Goal: Transaction & Acquisition: Purchase product/service

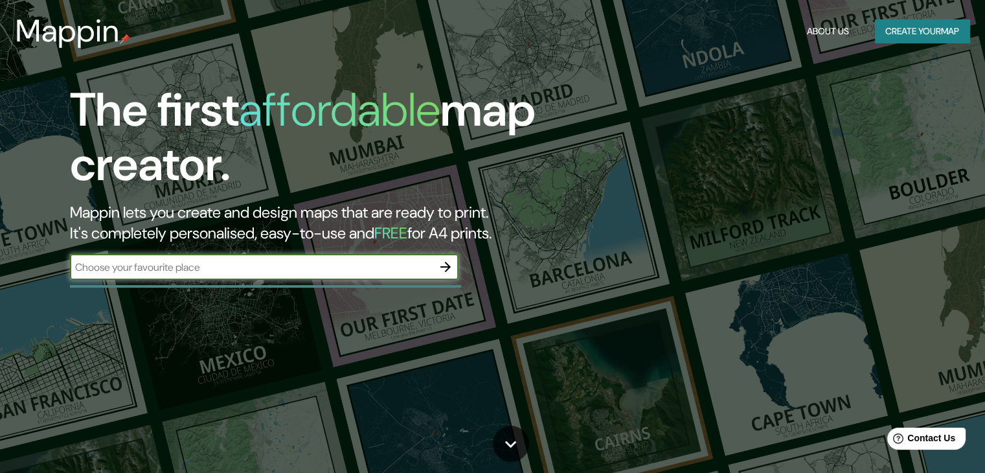
click at [264, 273] on input "text" at bounding box center [251, 267] width 363 height 15
type input "[GEOGRAPHIC_DATA]"
click at [439, 267] on icon "button" at bounding box center [446, 267] width 16 height 16
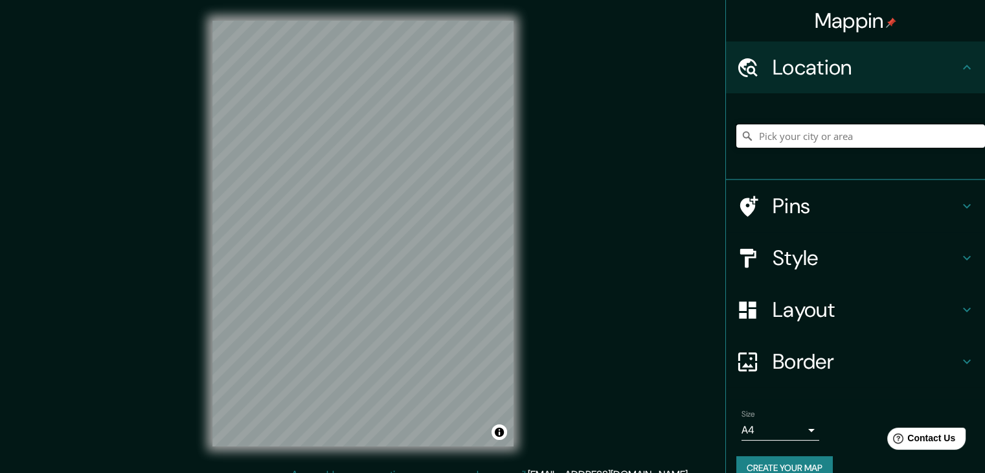
click at [769, 137] on input "Pick your city or area" at bounding box center [860, 135] width 249 height 23
click at [795, 206] on h4 "Pins" at bounding box center [865, 206] width 186 height 26
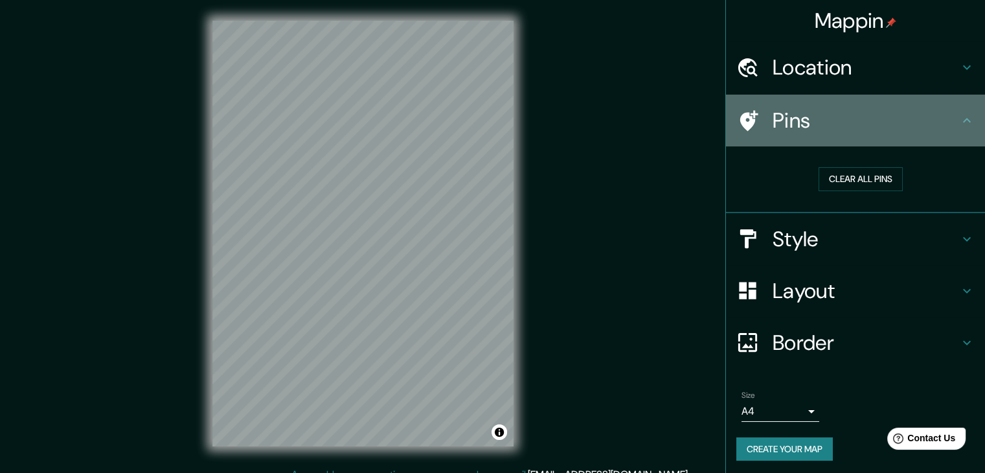
click at [795, 135] on div "Pins" at bounding box center [855, 121] width 259 height 52
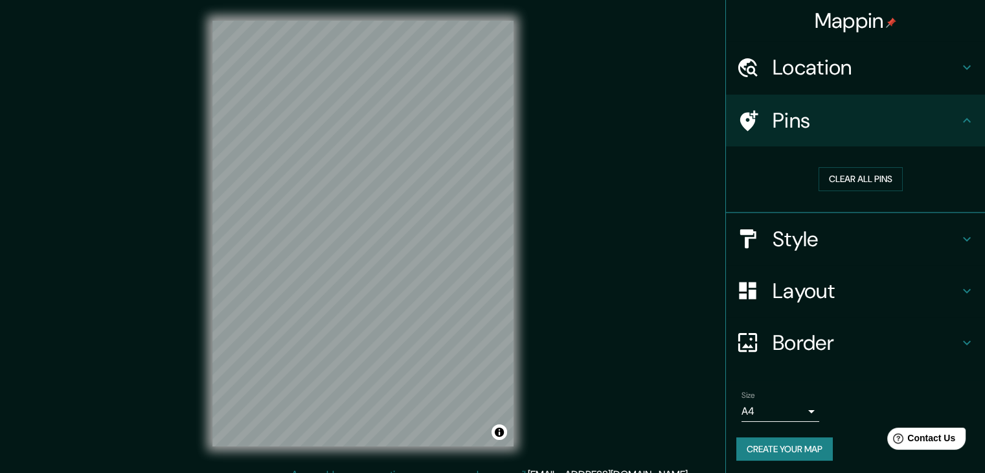
click at [802, 234] on h4 "Style" at bounding box center [865, 239] width 186 height 26
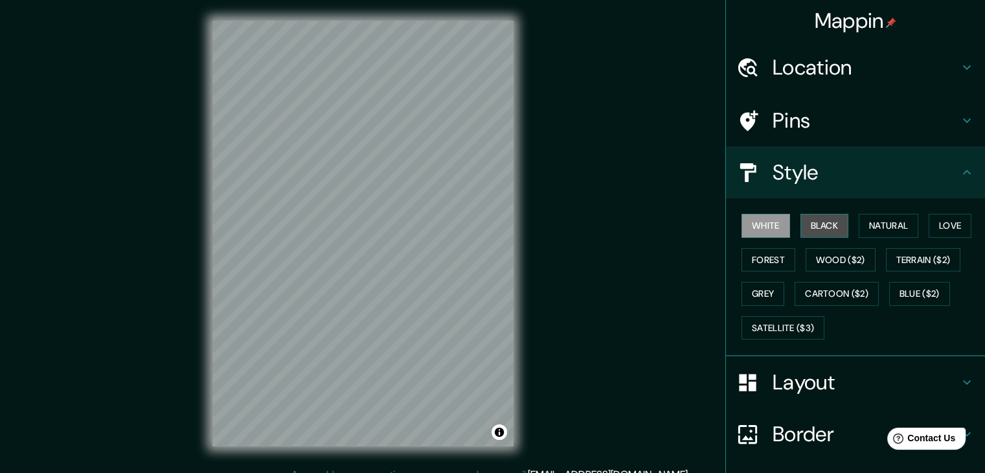
click at [809, 227] on button "Black" at bounding box center [824, 226] width 49 height 24
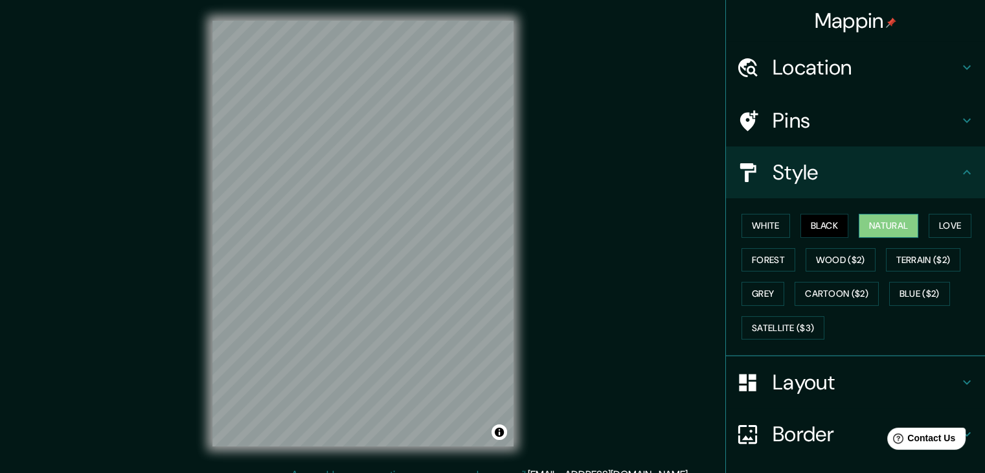
click at [885, 226] on button "Natural" at bounding box center [889, 226] width 60 height 24
click at [933, 223] on button "Love" at bounding box center [950, 226] width 43 height 24
click at [897, 223] on button "Natural" at bounding box center [889, 226] width 60 height 24
click at [778, 249] on button "Forest" at bounding box center [768, 260] width 54 height 24
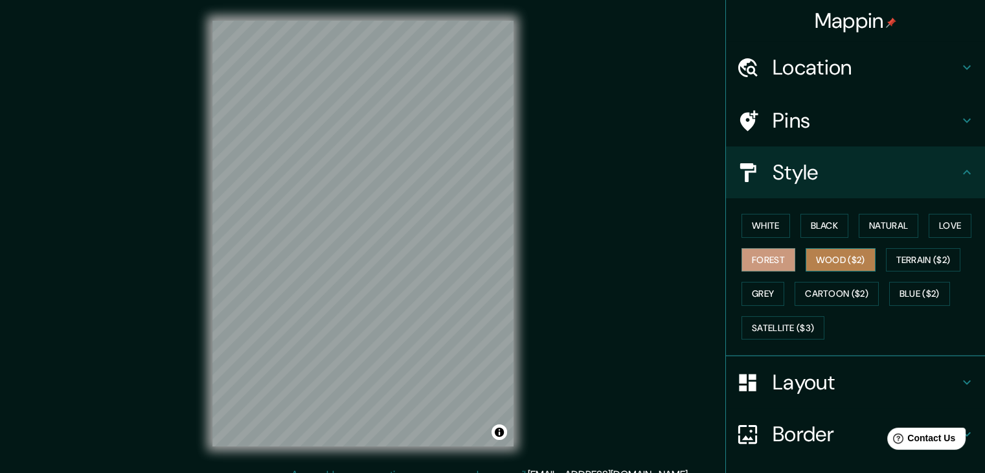
click at [825, 257] on button "Wood ($2)" at bounding box center [840, 260] width 70 height 24
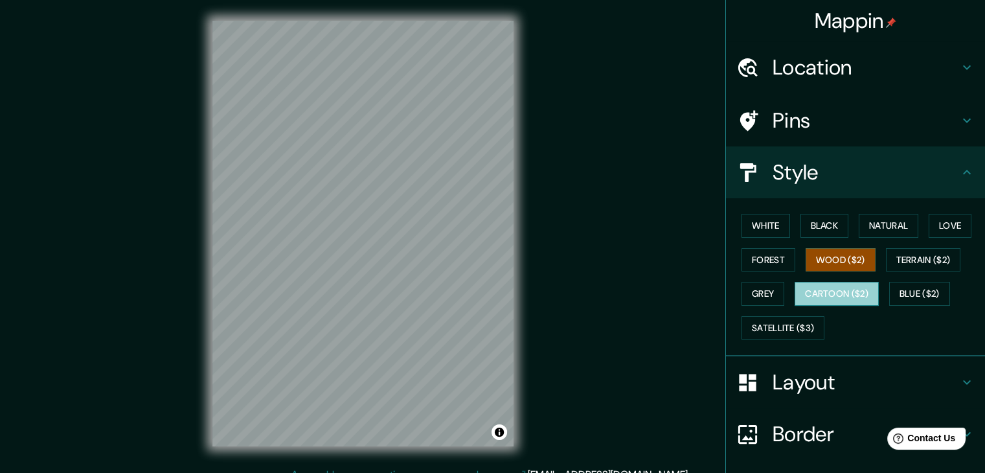
click at [829, 296] on button "Cartoon ($2)" at bounding box center [836, 294] width 84 height 24
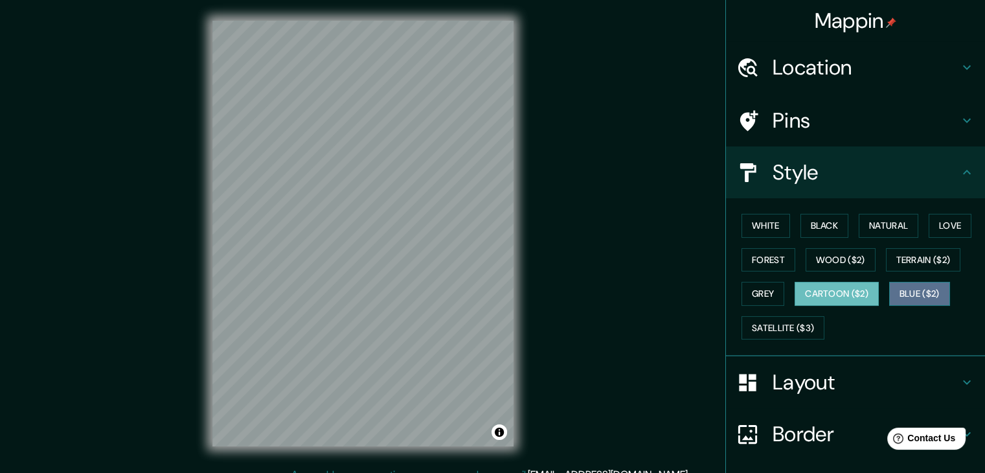
click at [914, 284] on button "Blue ($2)" at bounding box center [919, 294] width 61 height 24
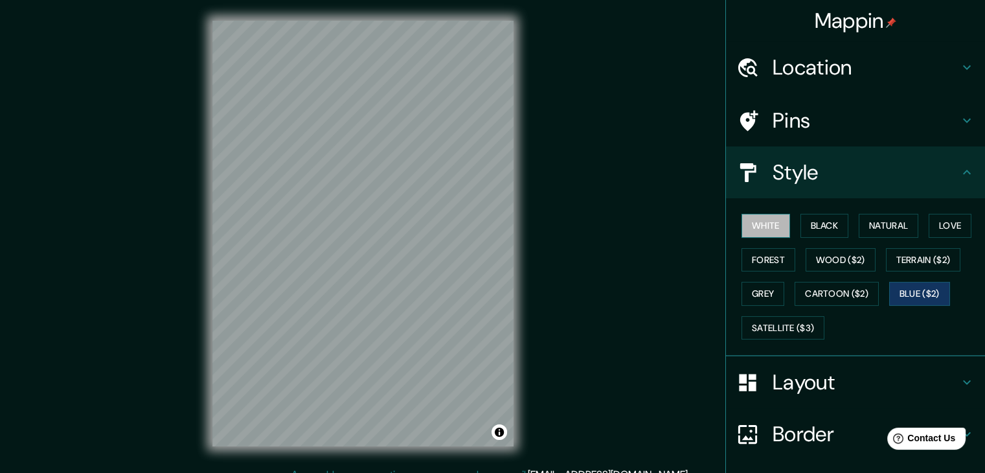
click at [774, 226] on button "White" at bounding box center [765, 226] width 49 height 24
click at [756, 376] on div at bounding box center [754, 382] width 36 height 23
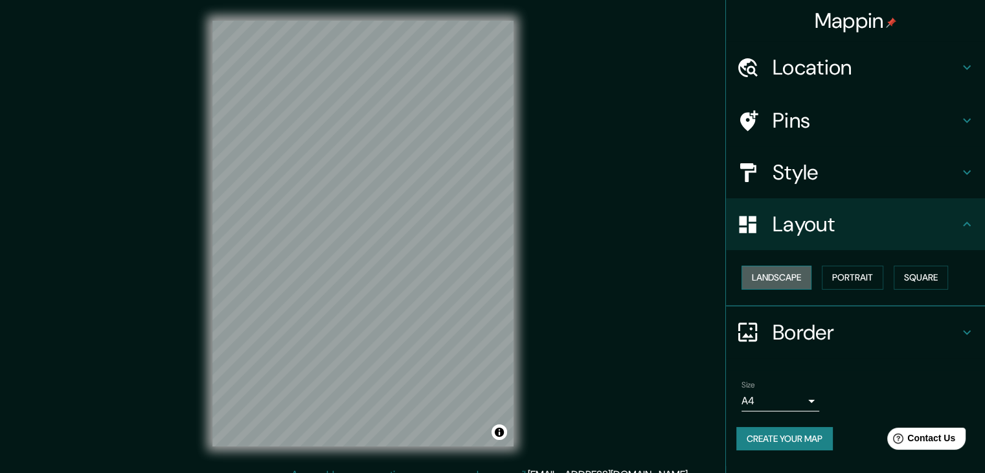
click at [782, 278] on button "Landscape" at bounding box center [776, 277] width 70 height 24
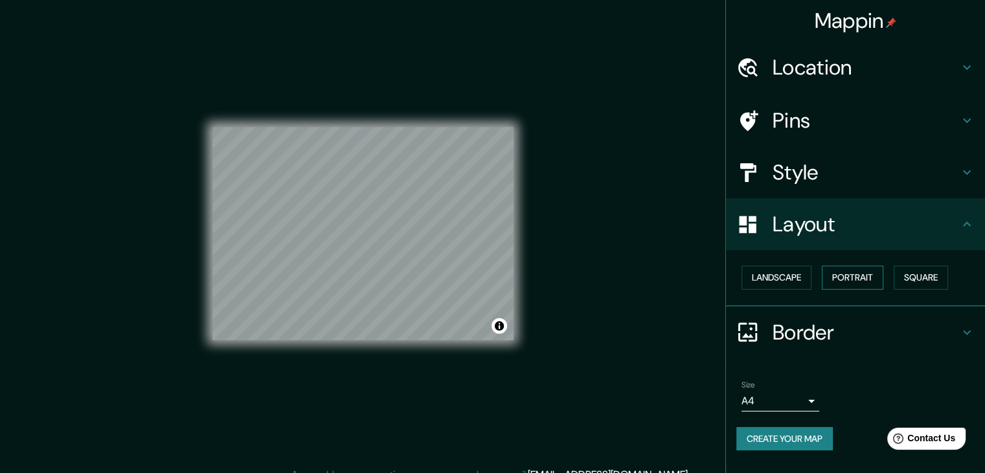
click at [847, 276] on button "Portrait" at bounding box center [853, 277] width 62 height 24
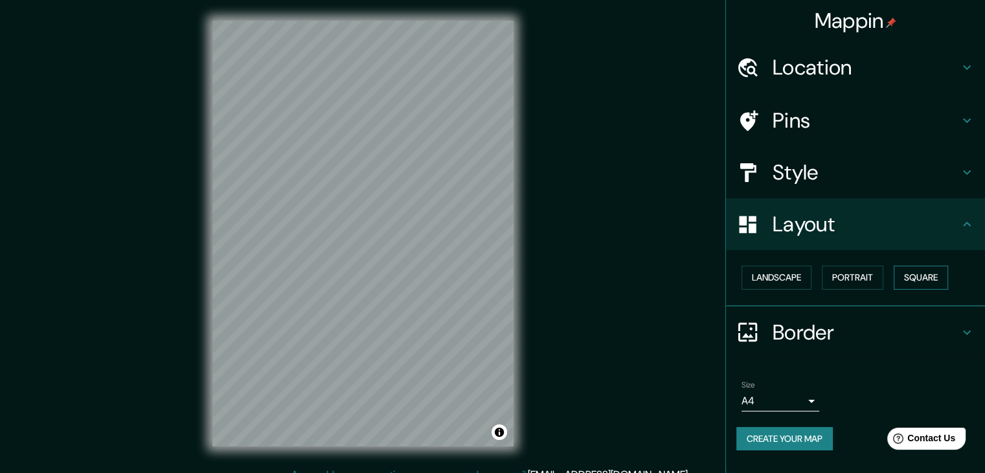
click at [909, 275] on button "Square" at bounding box center [921, 277] width 54 height 24
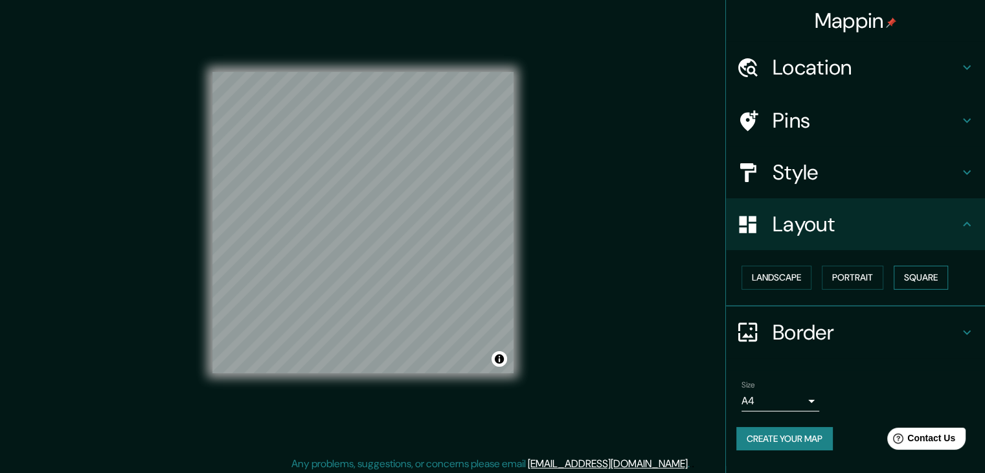
scroll to position [15, 0]
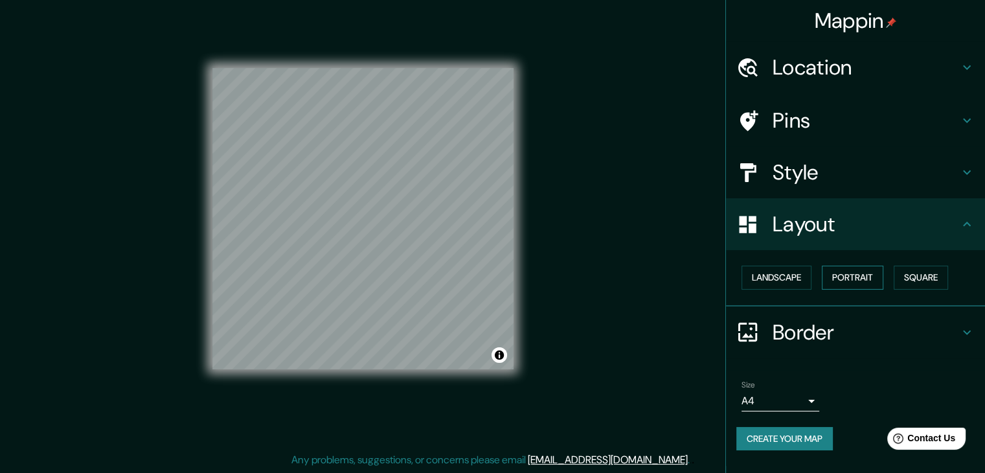
click at [863, 273] on button "Portrait" at bounding box center [853, 277] width 62 height 24
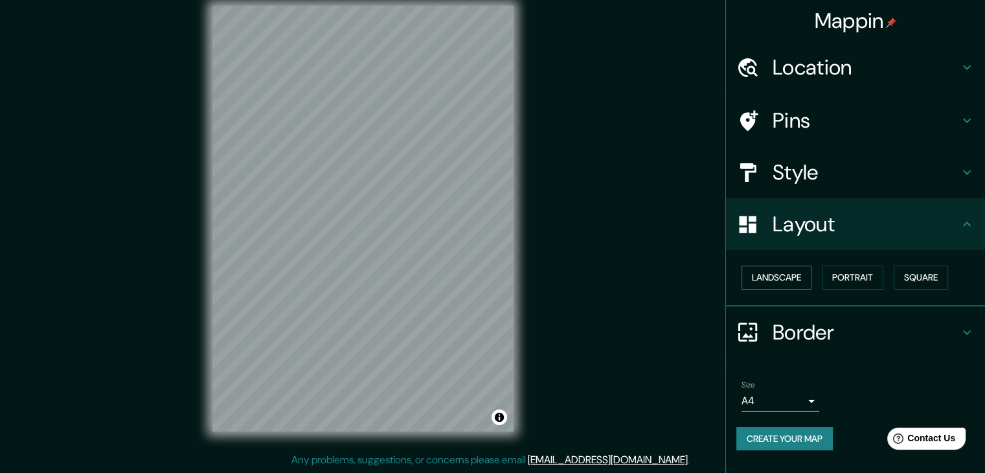
click at [787, 271] on button "Landscape" at bounding box center [776, 277] width 70 height 24
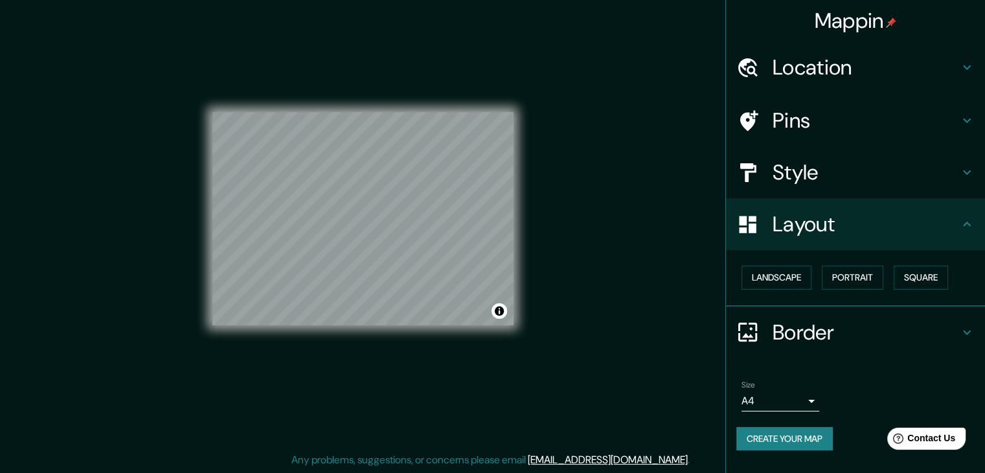
click at [785, 325] on h4 "Border" at bounding box center [865, 332] width 186 height 26
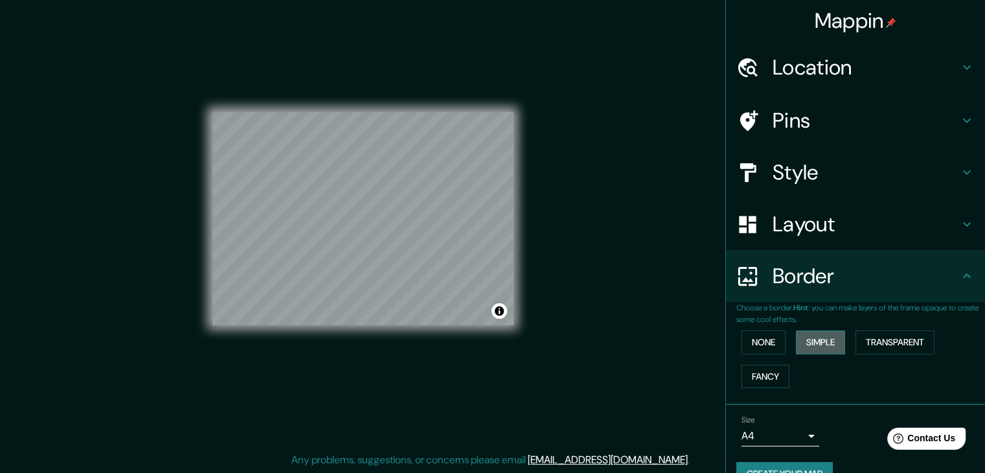
click at [807, 337] on button "Simple" at bounding box center [820, 342] width 49 height 24
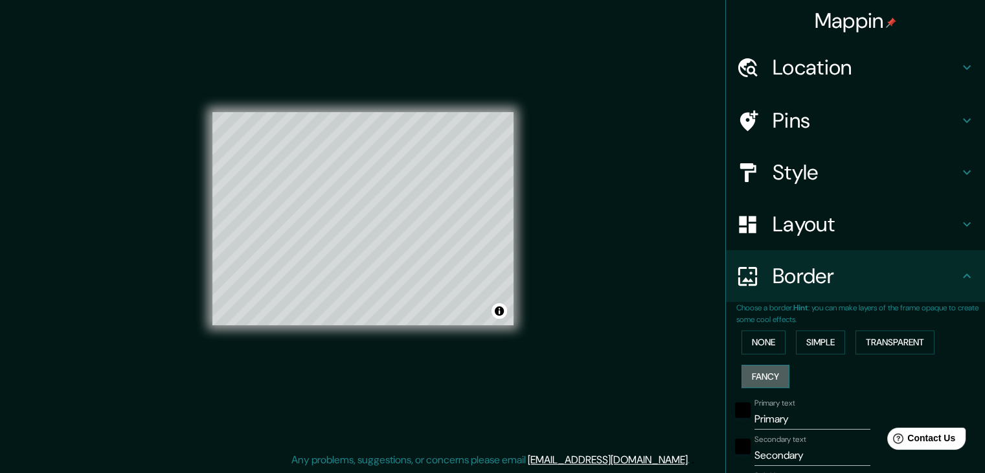
click at [765, 368] on button "Fancy" at bounding box center [765, 377] width 48 height 24
click at [876, 346] on button "Transparent" at bounding box center [894, 342] width 79 height 24
click at [776, 343] on button "None" at bounding box center [763, 342] width 44 height 24
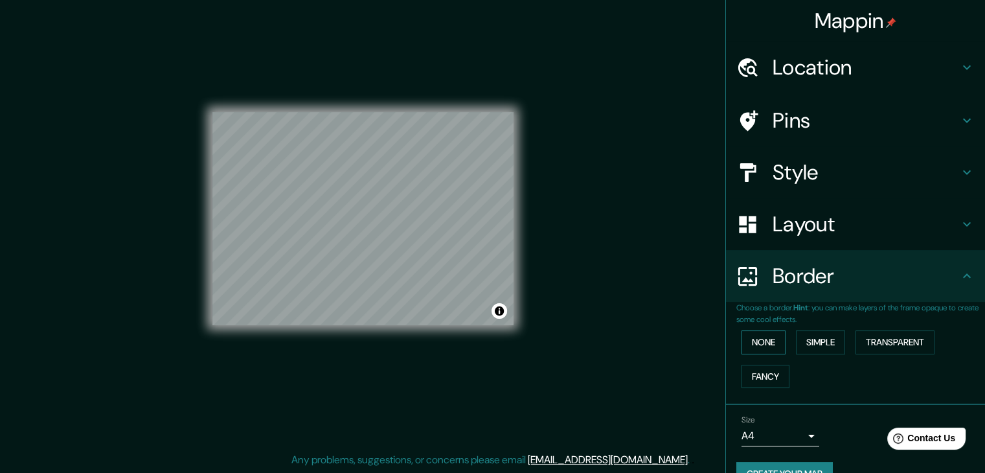
scroll to position [27, 0]
